Goal: Task Accomplishment & Management: Use online tool/utility

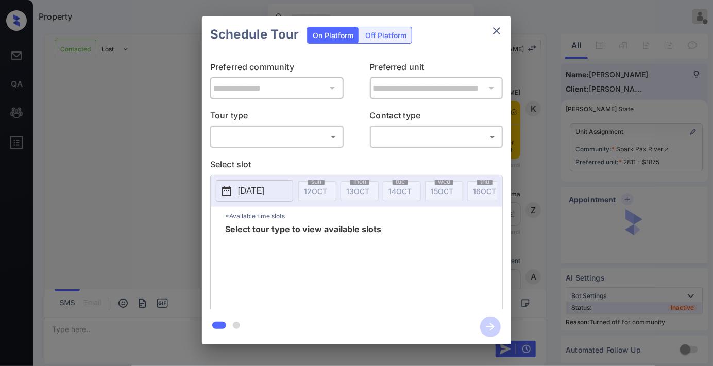
click at [300, 133] on body "Property [PERSON_NAME] Offline Set yourself online Set yourself on break Profil…" at bounding box center [356, 183] width 713 height 366
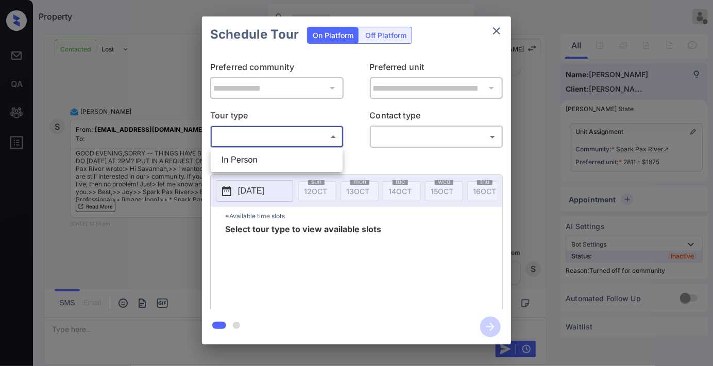
click at [300, 160] on li "In Person" at bounding box center [276, 160] width 127 height 19
type input "********"
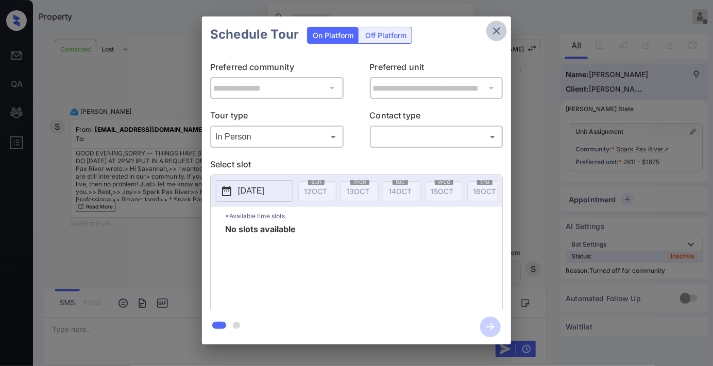
click at [501, 29] on icon "close" at bounding box center [496, 31] width 12 height 12
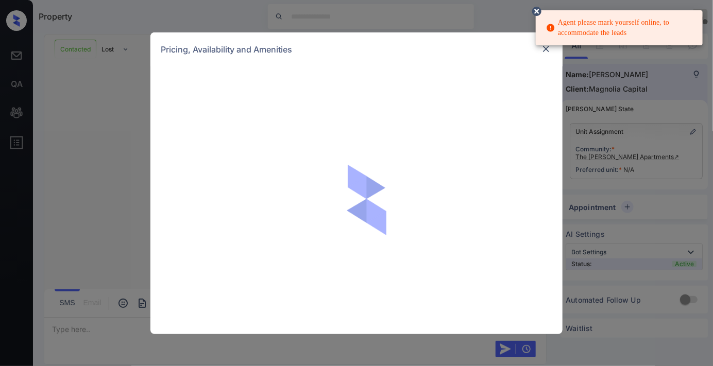
scroll to position [495, 0]
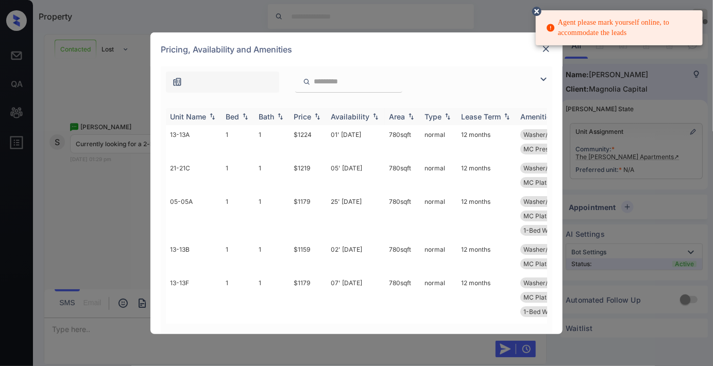
click at [309, 115] on div "Price" at bounding box center [302, 116] width 18 height 9
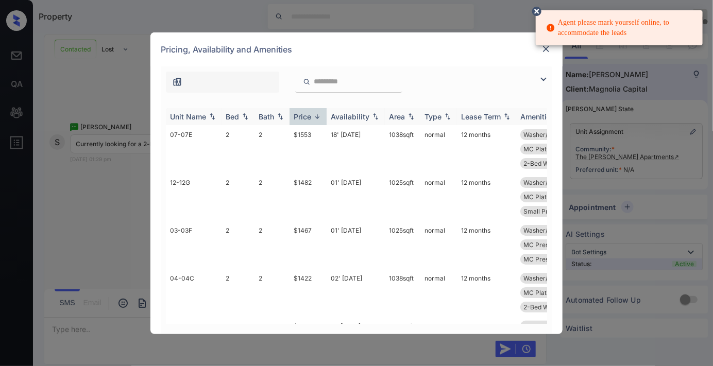
click at [309, 115] on div "Price" at bounding box center [302, 116] width 18 height 9
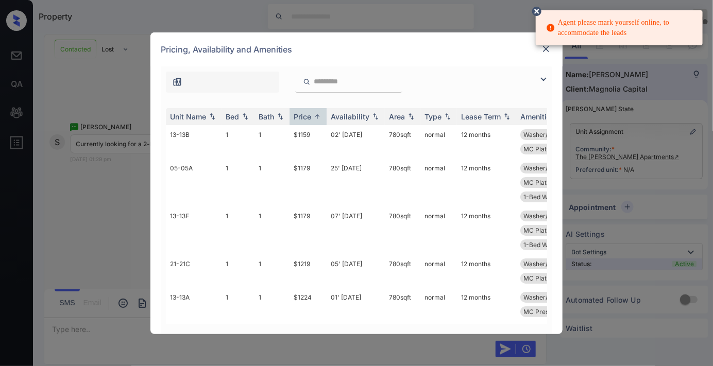
click at [537, 78] on img at bounding box center [543, 79] width 12 height 12
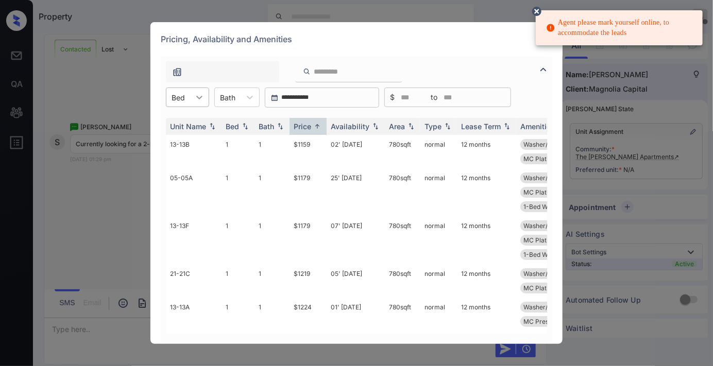
click at [205, 93] on div at bounding box center [199, 97] width 19 height 19
click at [198, 137] on div "2" at bounding box center [187, 141] width 43 height 19
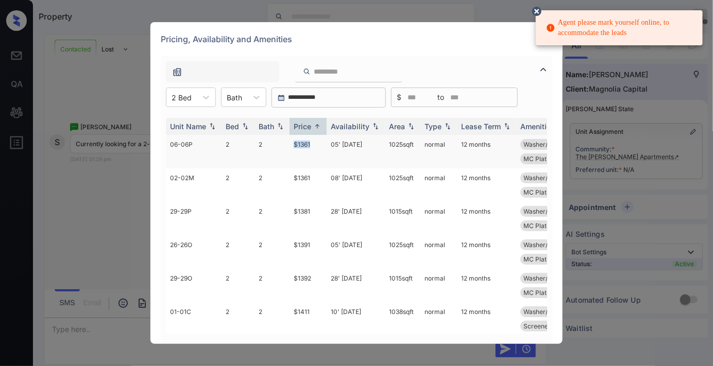
drag, startPoint x: 316, startPoint y: 144, endPoint x: 285, endPoint y: 144, distance: 31.4
click at [285, 144] on tr "06-06P 2 2 $1361 05' Sep 25 1025 sqft normal 12 months Washer/Dryer In... 2-Bed…" at bounding box center [435, 151] width 538 height 33
copy tr "$1361"
click at [331, 152] on td "05' Sep 25" at bounding box center [355, 151] width 58 height 33
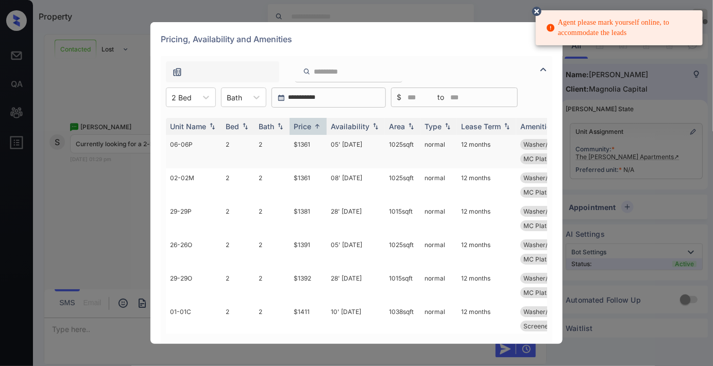
click at [331, 152] on td "05' Sep 25" at bounding box center [355, 151] width 58 height 33
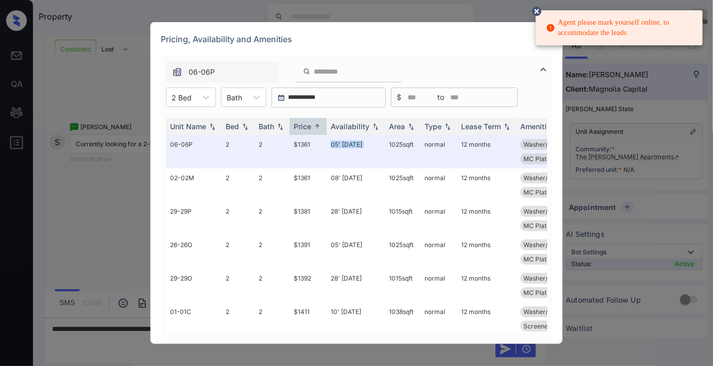
click at [536, 9] on icon at bounding box center [536, 11] width 9 height 9
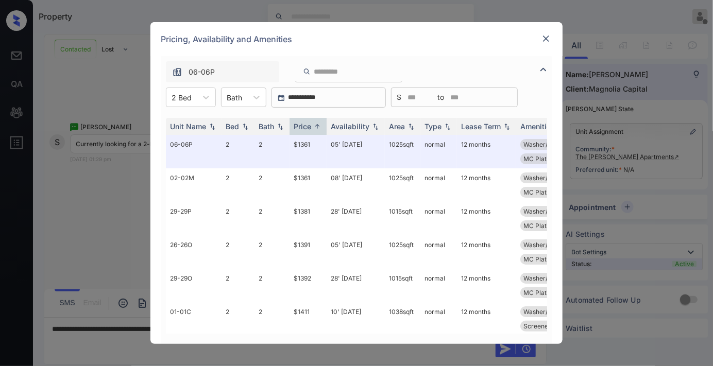
click at [544, 42] on img at bounding box center [546, 38] width 10 height 10
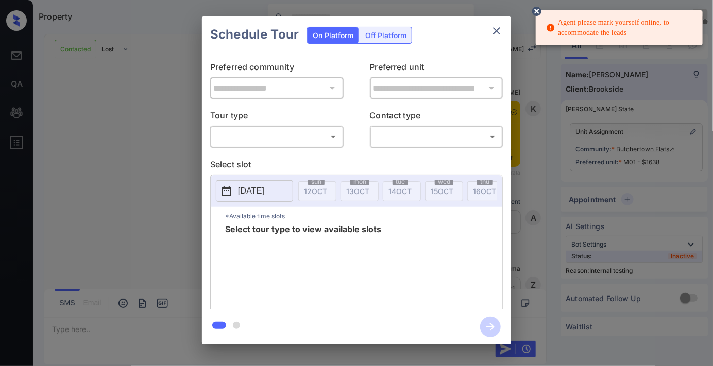
click at [274, 141] on body "Agent please mark yourself online, to accommodate the leads Property [PERSON_NA…" at bounding box center [356, 183] width 713 height 366
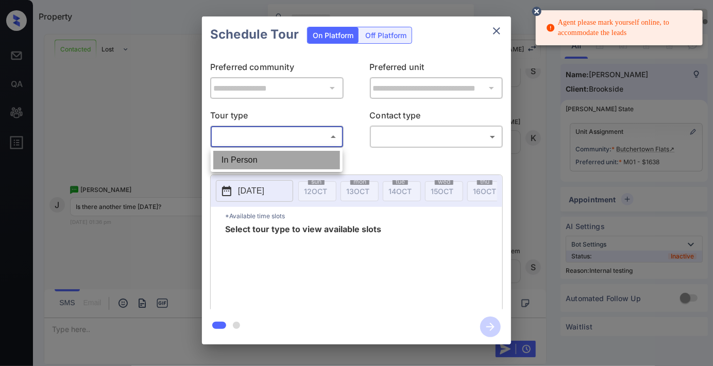
click at [268, 163] on li "In Person" at bounding box center [276, 160] width 127 height 19
type input "********"
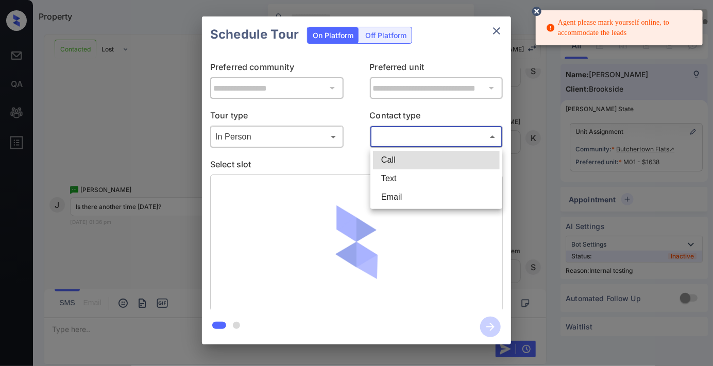
click at [419, 134] on body "Agent please mark yourself online, to accommodate the leads Property Samantha S…" at bounding box center [356, 183] width 713 height 366
click at [403, 182] on li "Text" at bounding box center [436, 178] width 127 height 19
type input "****"
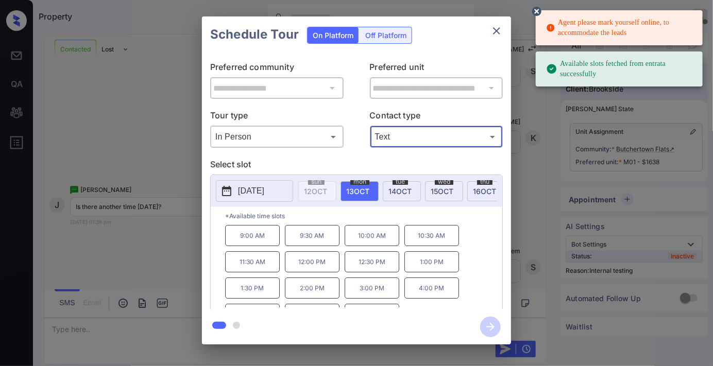
scroll to position [18, 0]
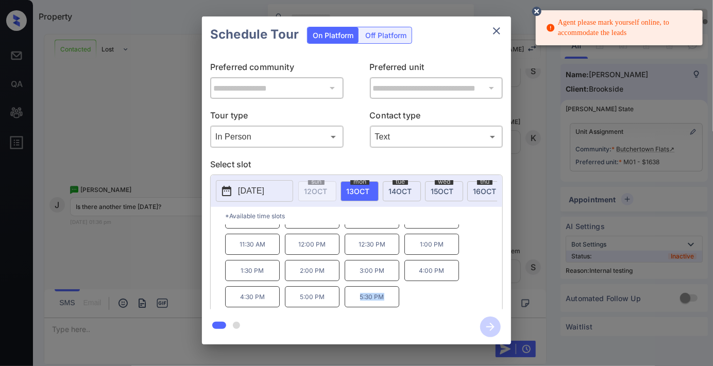
drag, startPoint x: 371, startPoint y: 306, endPoint x: 349, endPoint y: 307, distance: 21.6
click at [349, 307] on p "5:30 PM" at bounding box center [371, 296] width 55 height 21
click at [493, 34] on icon "close" at bounding box center [496, 31] width 12 height 12
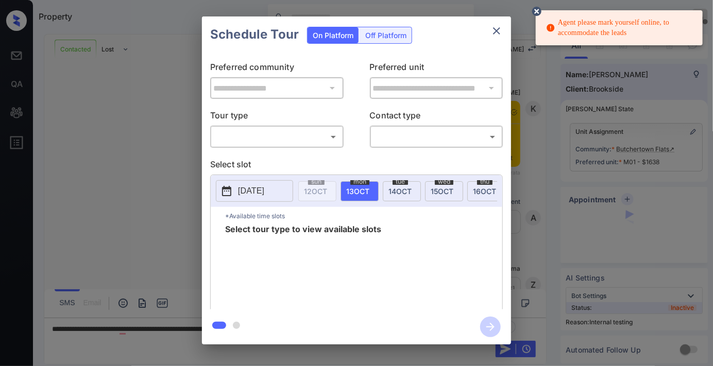
scroll to position [3172, 0]
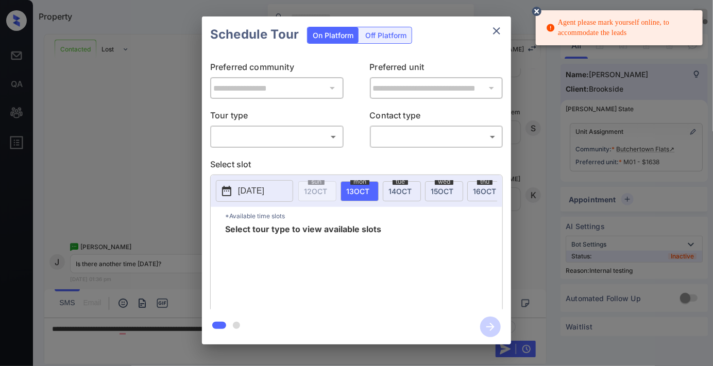
click at [290, 130] on body "Agent please mark yourself online, to accommodate the leads Property Samantha S…" at bounding box center [356, 183] width 713 height 366
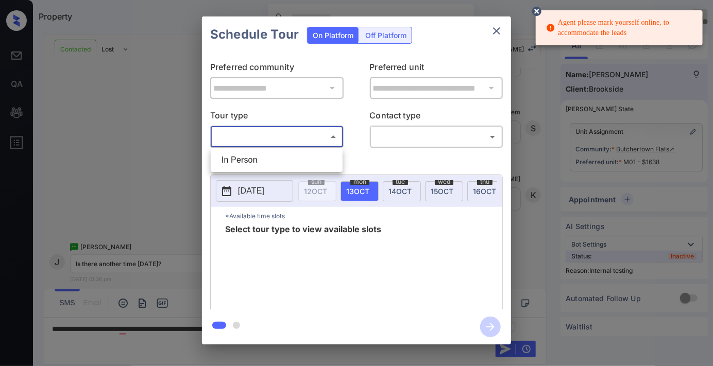
click at [283, 155] on li "In Person" at bounding box center [276, 160] width 127 height 19
type input "********"
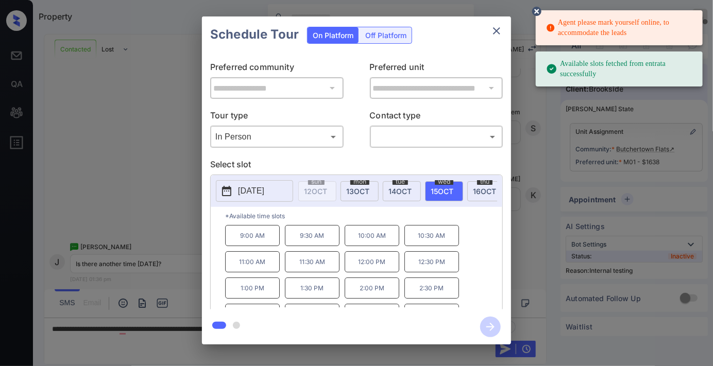
click at [362, 185] on div "mon 13 OCT" at bounding box center [359, 191] width 38 height 20
click at [233, 243] on p "9:00 AM" at bounding box center [252, 235] width 55 height 21
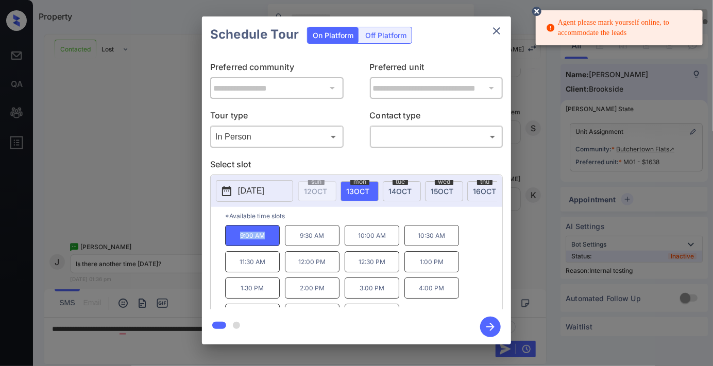
copy p "9:00 AM"
click at [496, 28] on icon "close" at bounding box center [496, 31] width 12 height 12
